Goal: Task Accomplishment & Management: Manage account settings

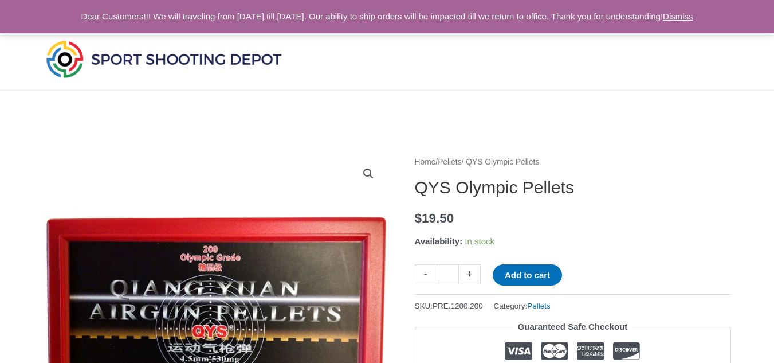
click at [693, 19] on link "Dismiss" at bounding box center [678, 16] width 30 height 10
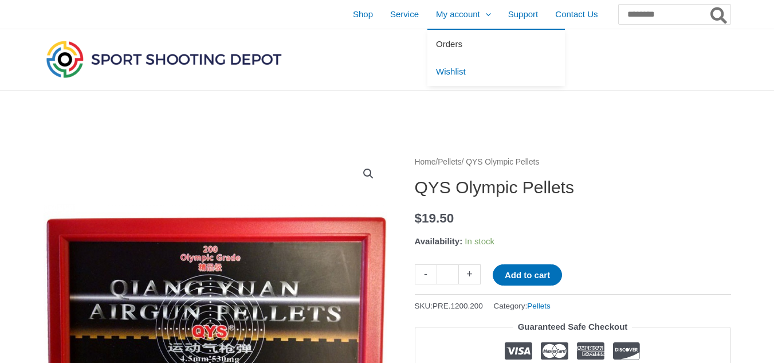
click at [436, 42] on span "Orders" at bounding box center [449, 44] width 26 height 10
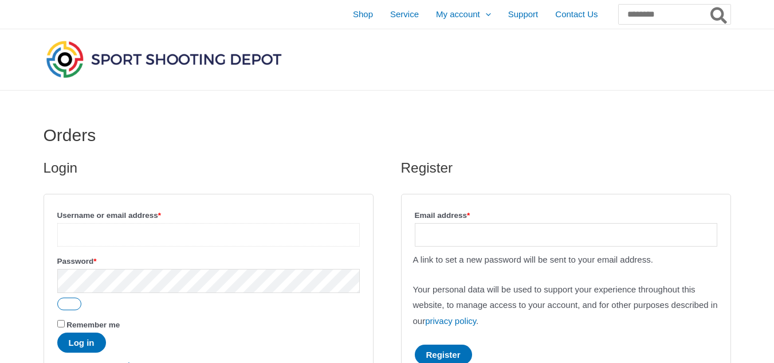
click at [98, 230] on input "Username or email address * Required" at bounding box center [208, 234] width 303 height 23
type input "**********"
click at [90, 341] on button "Log in" at bounding box center [81, 342] width 49 height 20
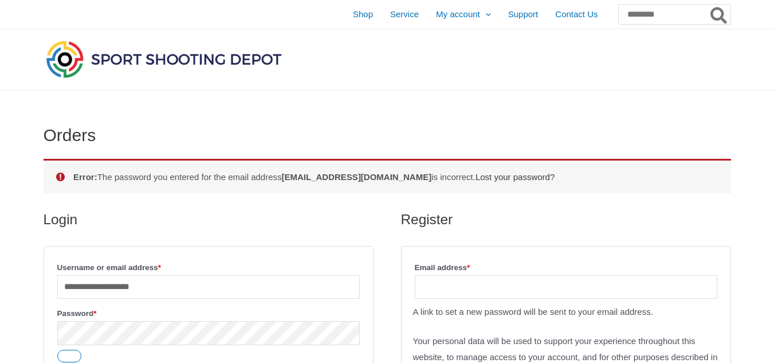
click at [538, 176] on link "Lost your password?" at bounding box center [515, 177] width 79 height 10
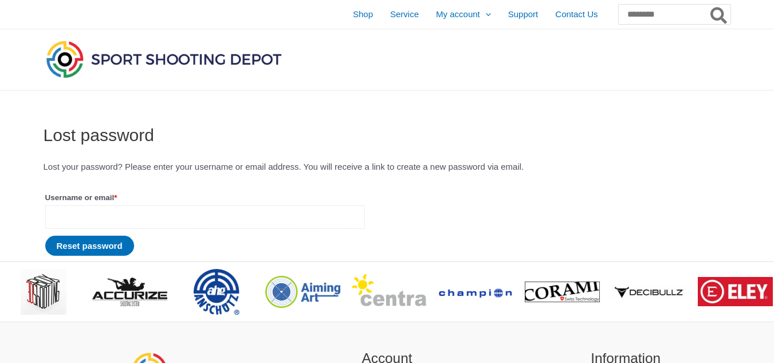
click at [87, 207] on input "Username or email * Required" at bounding box center [205, 216] width 320 height 23
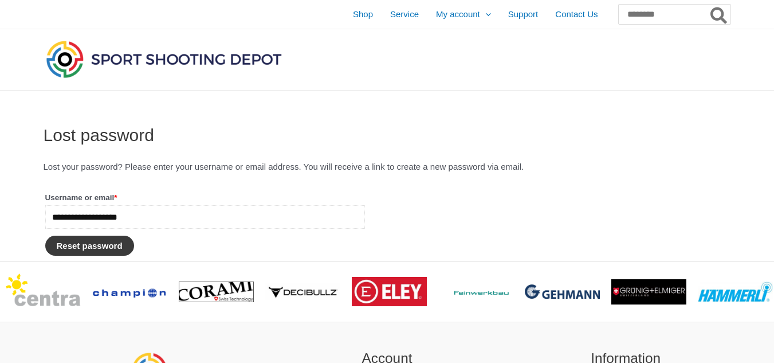
type input "**********"
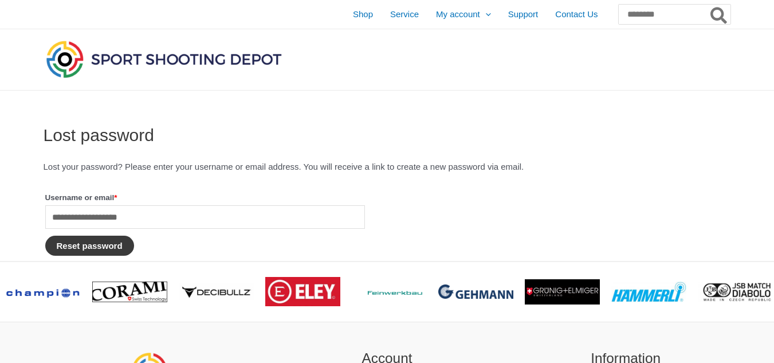
click at [88, 248] on button "Reset password" at bounding box center [89, 245] width 89 height 20
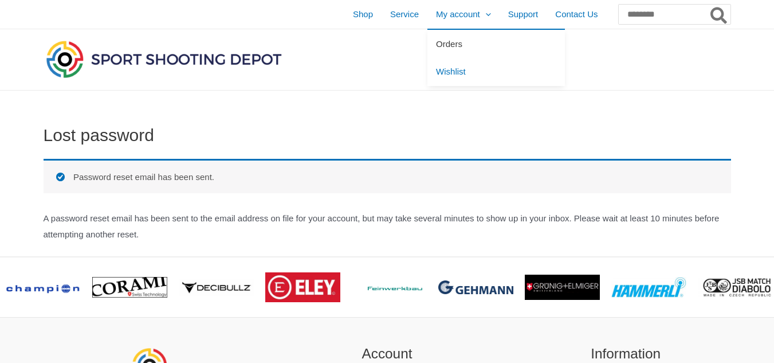
click at [427, 49] on link "Orders" at bounding box center [496, 44] width 138 height 28
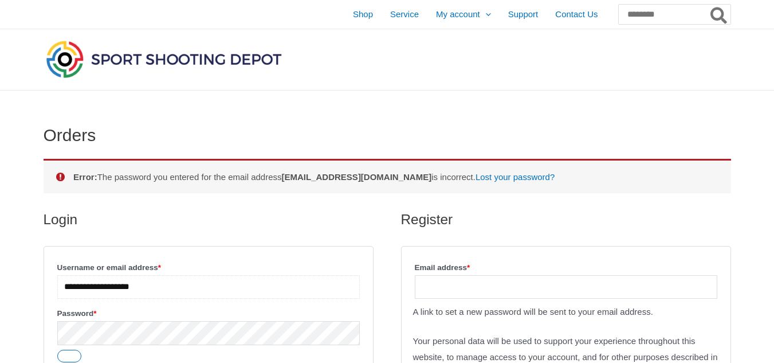
click at [179, 289] on input "**********" at bounding box center [208, 286] width 303 height 23
type input "*******"
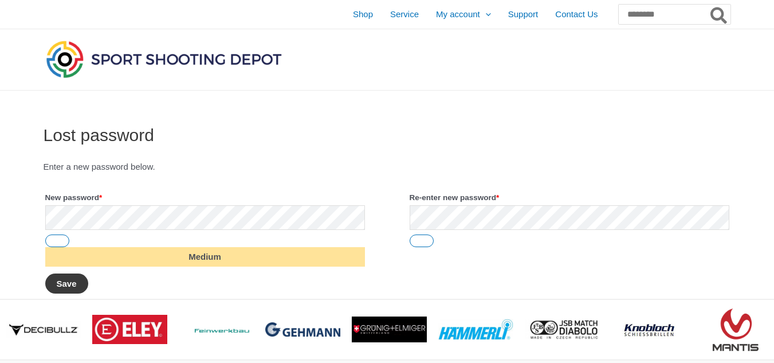
click at [78, 276] on button "Save" at bounding box center [66, 283] width 43 height 20
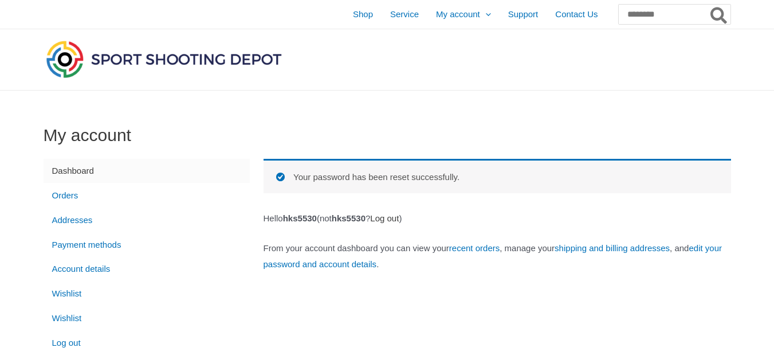
click at [399, 221] on link "Log out" at bounding box center [384, 218] width 29 height 10
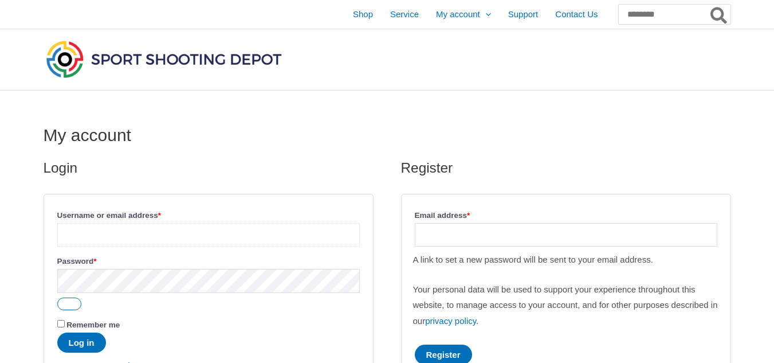
click at [81, 235] on input "Username or email address * Required" at bounding box center [208, 234] width 303 height 23
type input "*******"
click at [69, 339] on button "Log in" at bounding box center [81, 342] width 49 height 20
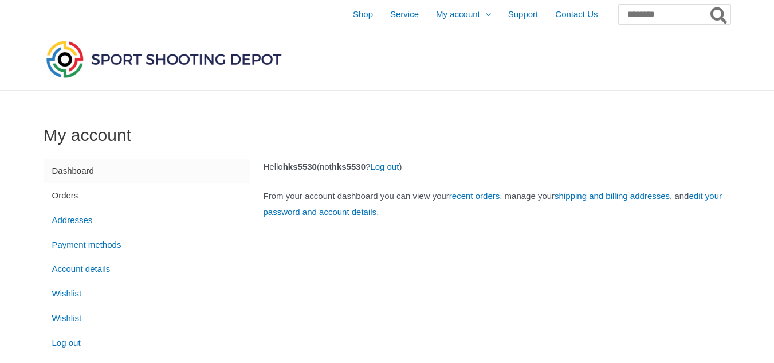
click at [73, 191] on link "Orders" at bounding box center [147, 195] width 206 height 25
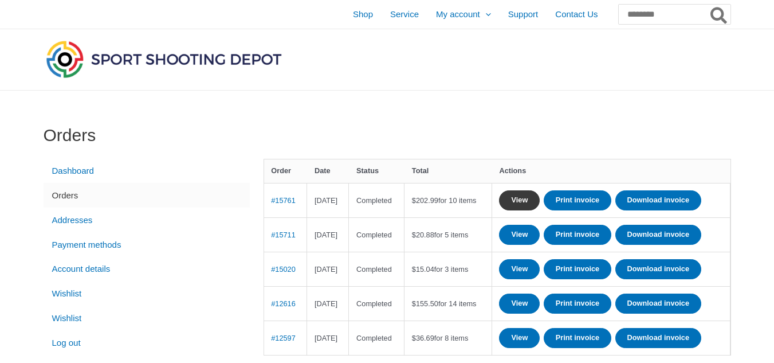
click at [540, 202] on link "View" at bounding box center [519, 200] width 41 height 20
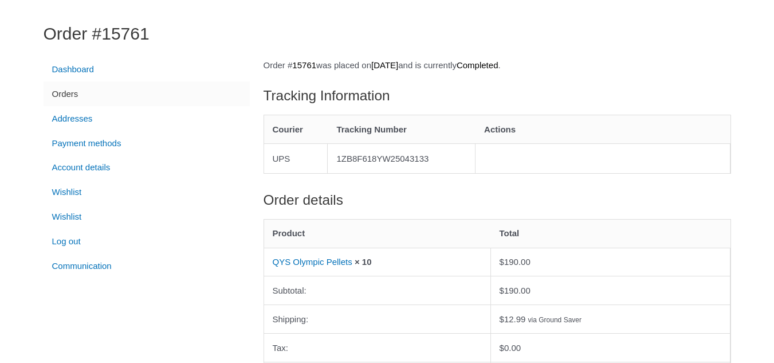
scroll to position [99, 0]
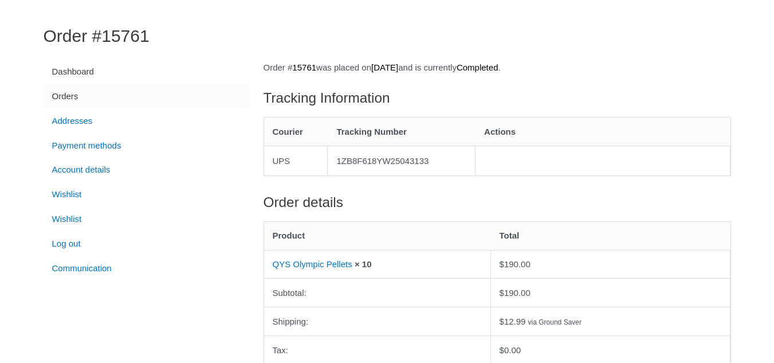
click at [77, 68] on link "Dashboard" at bounding box center [147, 72] width 206 height 25
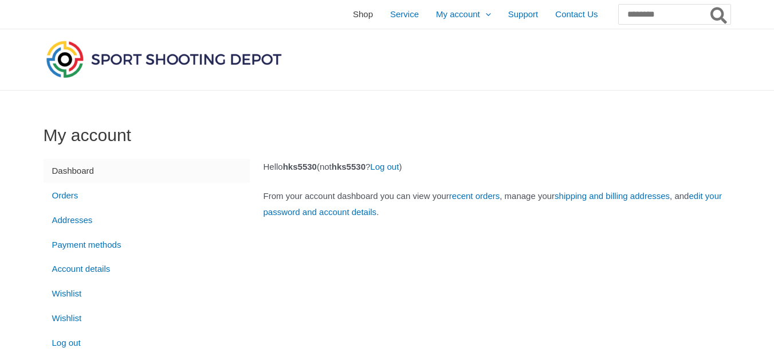
click at [353, 11] on span "Shop" at bounding box center [363, 14] width 20 height 29
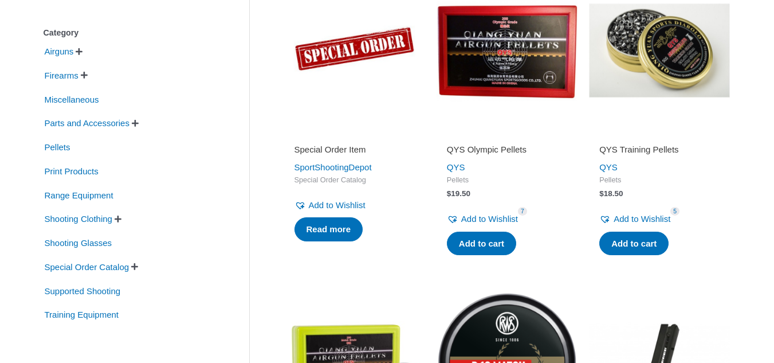
scroll to position [259, 0]
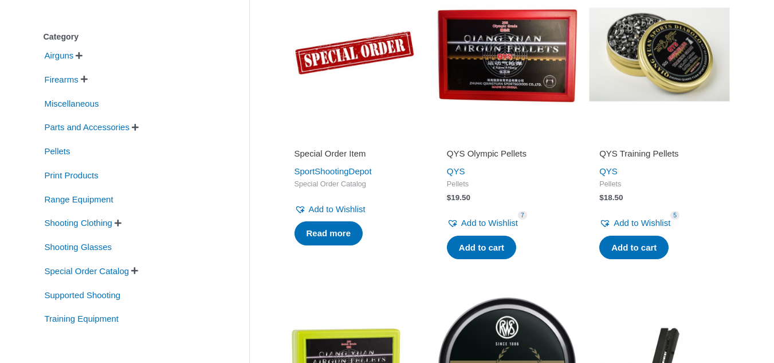
drag, startPoint x: 776, startPoint y: 25, endPoint x: 744, endPoint y: 70, distance: 55.2
click at [87, 80] on span "" at bounding box center [84, 79] width 7 height 8
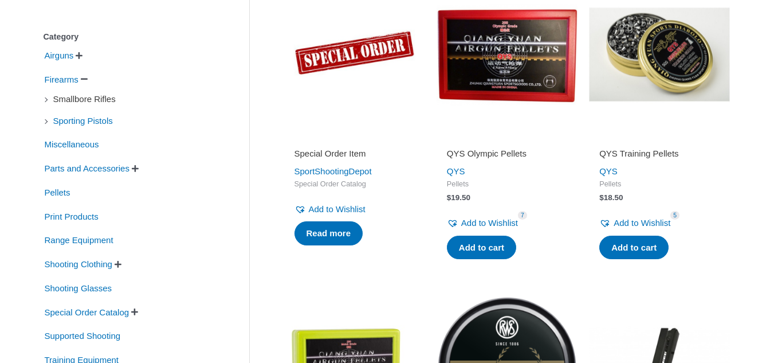
click at [84, 105] on span "Smallbore Rifles" at bounding box center [84, 98] width 65 height 19
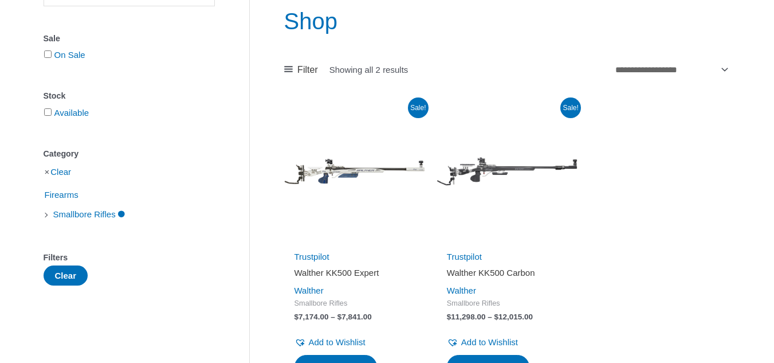
scroll to position [145, 0]
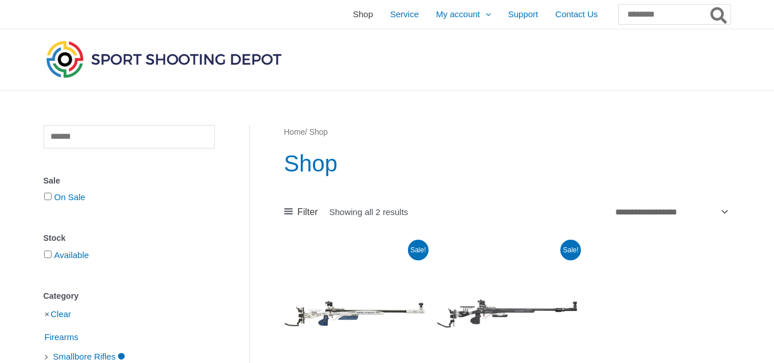
click at [353, 13] on span "Shop" at bounding box center [363, 14] width 20 height 29
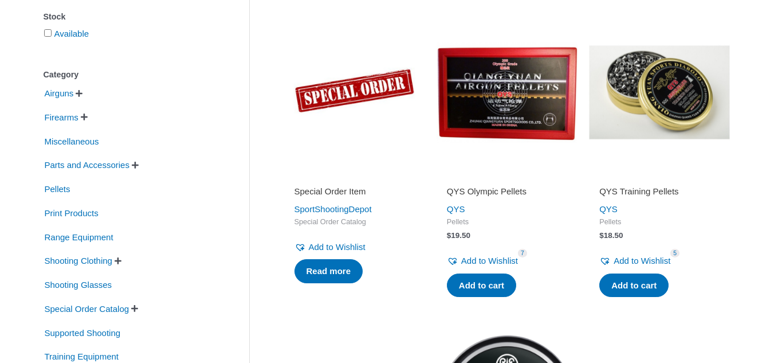
scroll to position [218, 0]
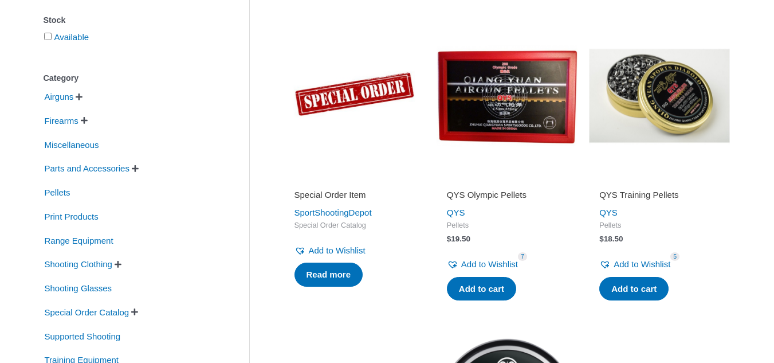
click at [81, 100] on span "" at bounding box center [79, 97] width 7 height 8
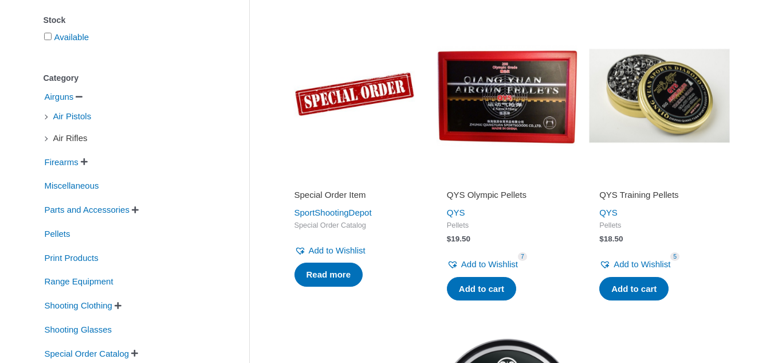
click at [62, 139] on span "Air Rifles" at bounding box center [70, 137] width 37 height 19
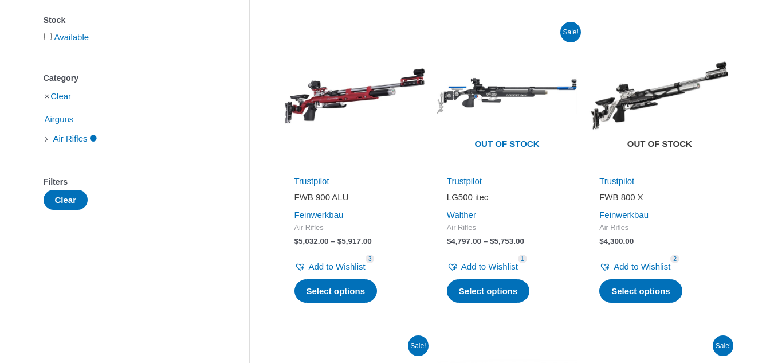
click at [666, 127] on img at bounding box center [659, 95] width 141 height 141
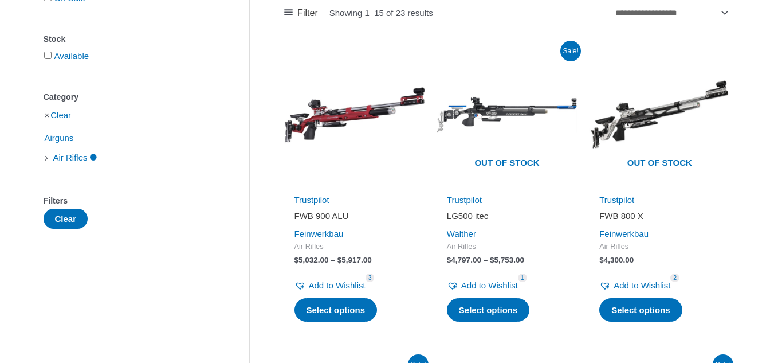
scroll to position [191, 0]
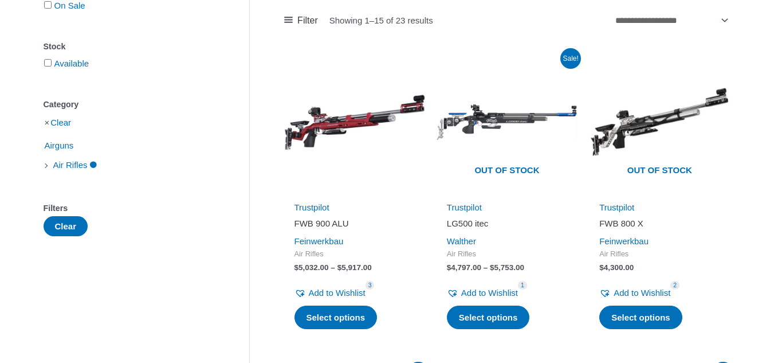
click at [49, 125] on li "Clear" at bounding box center [129, 122] width 171 height 20
click at [61, 125] on link "Clear" at bounding box center [60, 122] width 21 height 10
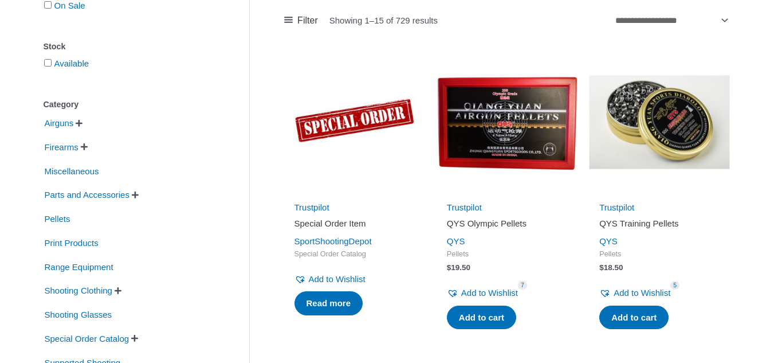
click at [139, 197] on span "" at bounding box center [135, 195] width 7 height 8
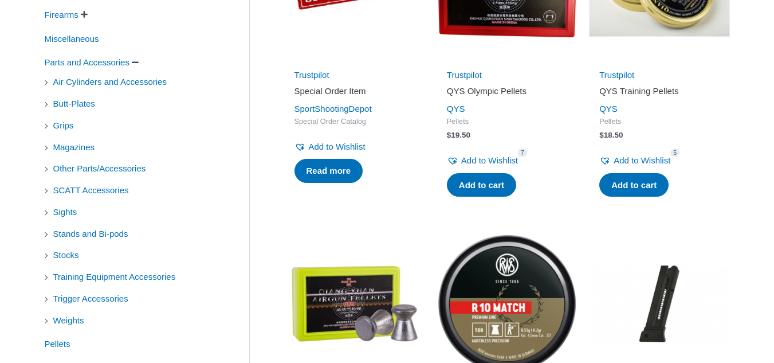
scroll to position [328, 0]
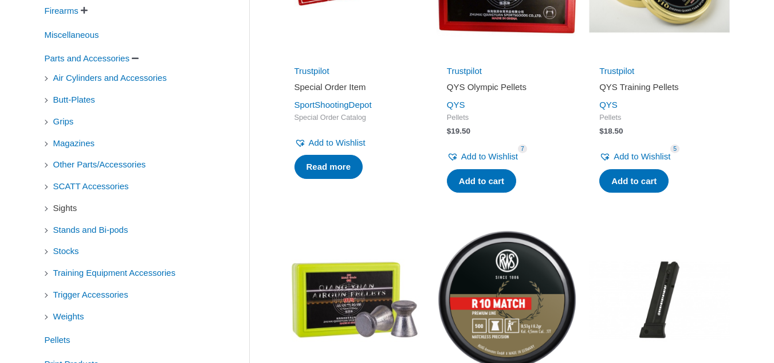
click at [70, 210] on span "Sights" at bounding box center [65, 207] width 26 height 19
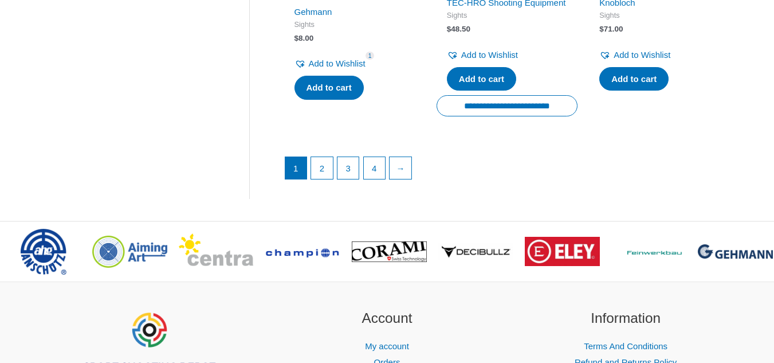
scroll to position [1700, 0]
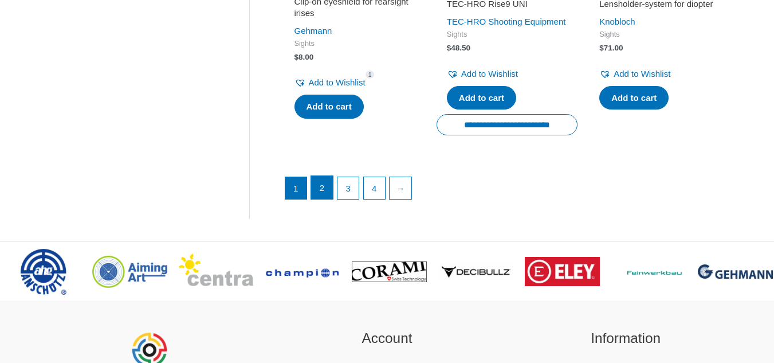
click at [328, 199] on link "2" at bounding box center [322, 187] width 22 height 23
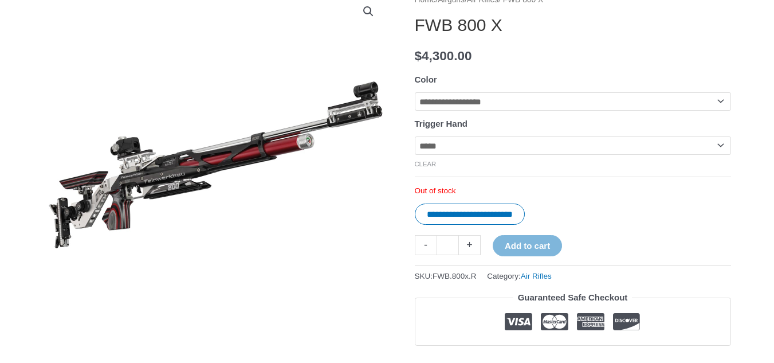
scroll to position [153, 0]
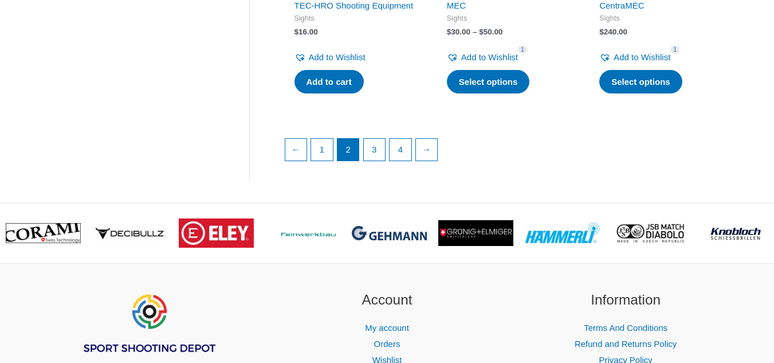
scroll to position [1748, 0]
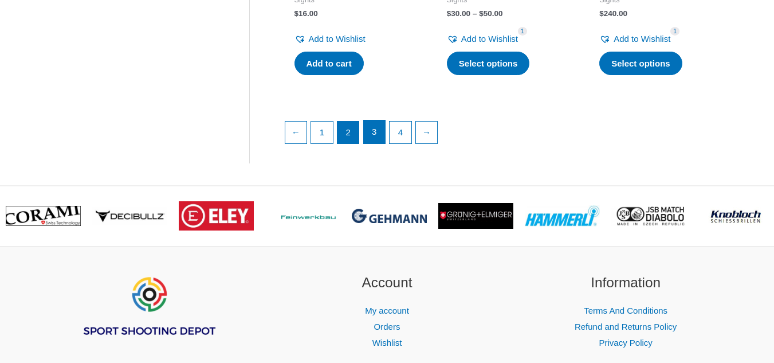
click at [375, 143] on link "3" at bounding box center [375, 131] width 22 height 23
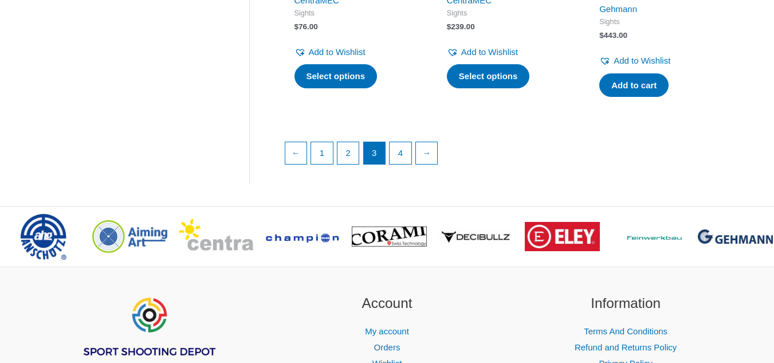
scroll to position [1780, 0]
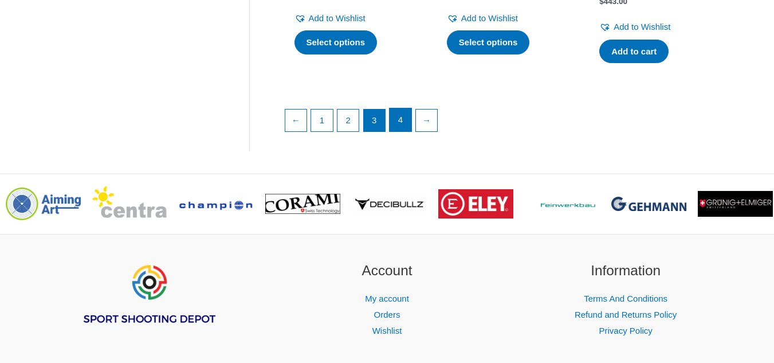
click at [404, 131] on link "4" at bounding box center [401, 119] width 22 height 23
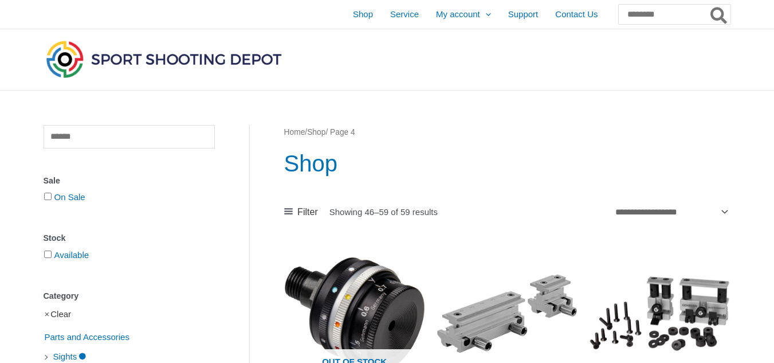
click at [68, 313] on link "Clear" at bounding box center [60, 314] width 21 height 10
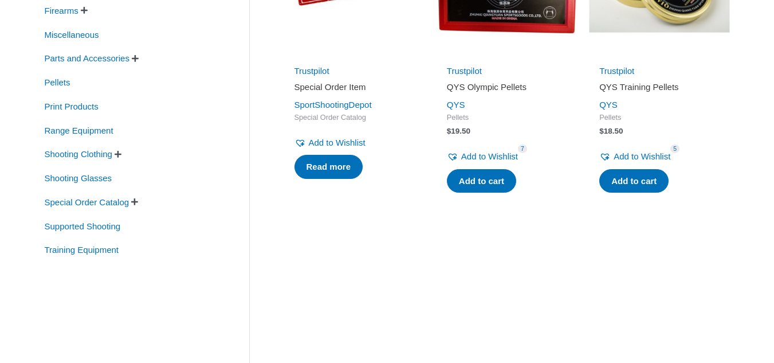
scroll to position [331, 0]
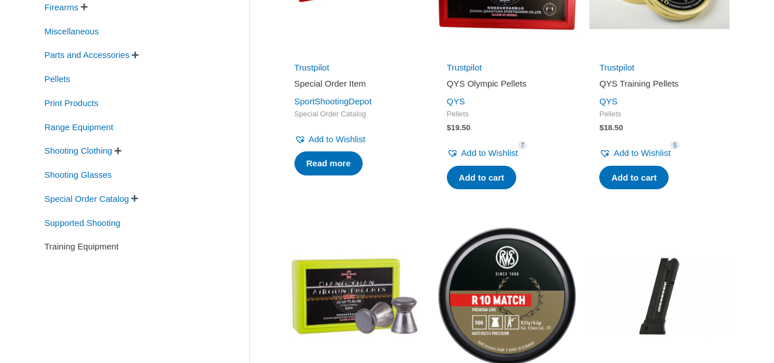
click at [95, 247] on span "Training Equipment" at bounding box center [82, 246] width 77 height 19
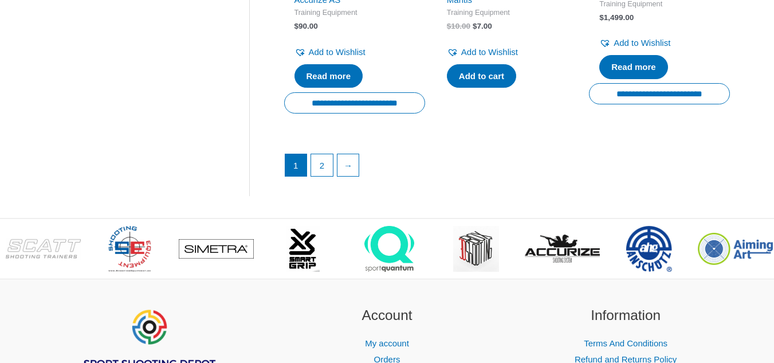
scroll to position [1750, 0]
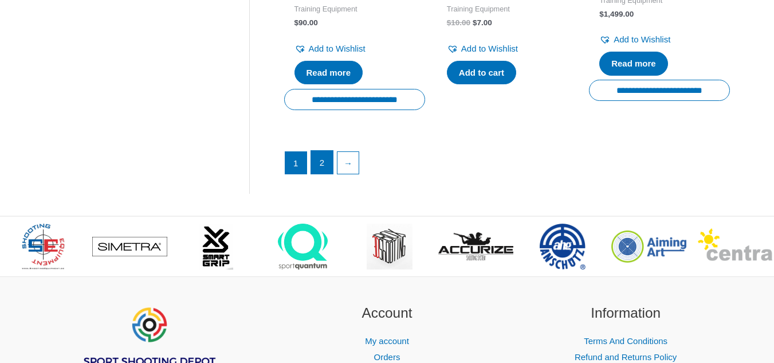
click at [319, 168] on link "2" at bounding box center [322, 162] width 22 height 23
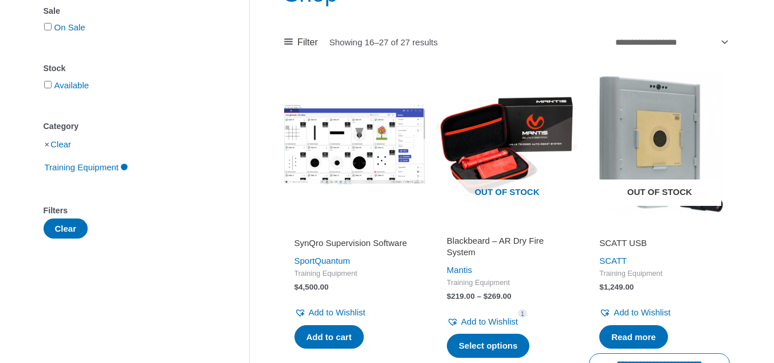
scroll to position [176, 0]
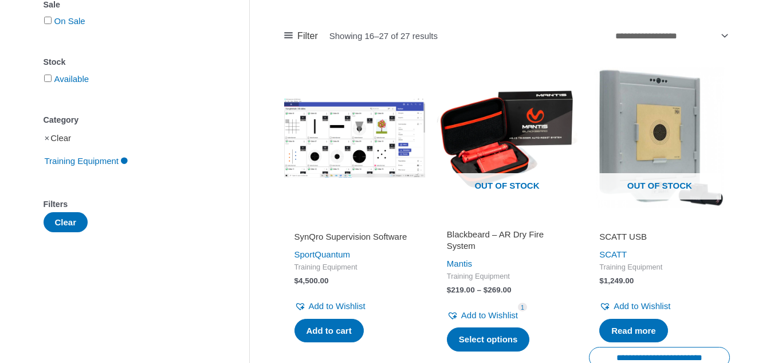
click at [59, 139] on link "Clear" at bounding box center [60, 138] width 21 height 10
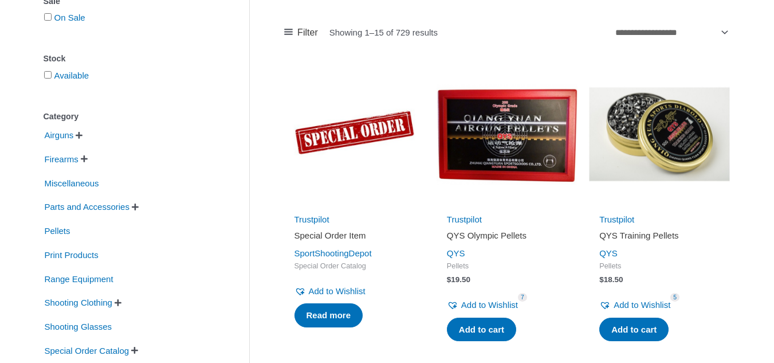
scroll to position [176, 0]
